Goal: Transaction & Acquisition: Purchase product/service

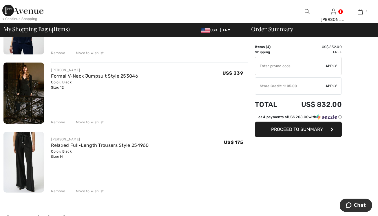
scroll to position [171, 0]
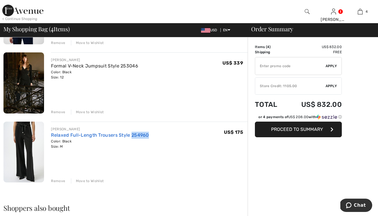
drag, startPoint x: 149, startPoint y: 134, endPoint x: 131, endPoint y: 135, distance: 17.7
click at [131, 135] on div "JOSEPH RIBKOFF Relaxed Full-Length Trousers Style 254960 Color: Black Size: M F…" at bounding box center [149, 138] width 197 height 23
copy link "254960"
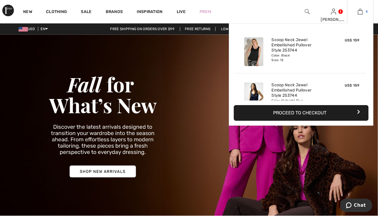
click at [359, 14] on img at bounding box center [360, 11] width 5 height 7
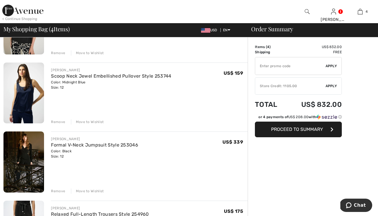
scroll to position [143, 0]
